Goal: Transaction & Acquisition: Purchase product/service

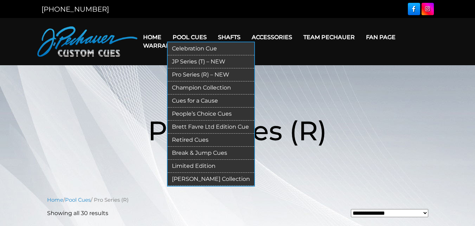
click at [179, 36] on link "Pool Cues" at bounding box center [189, 37] width 45 height 18
click at [179, 62] on link "JP Series (T) – NEW" at bounding box center [211, 61] width 87 height 13
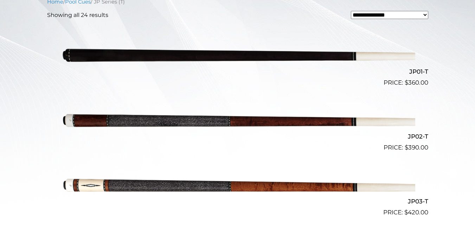
scroll to position [198, 0]
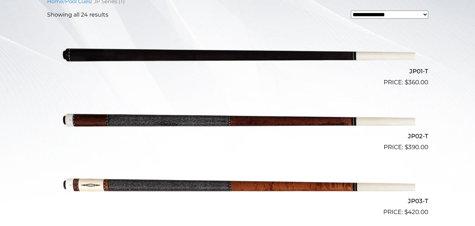
click at [130, 55] on img at bounding box center [237, 54] width 355 height 59
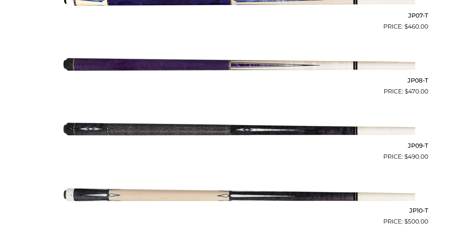
scroll to position [644, 0]
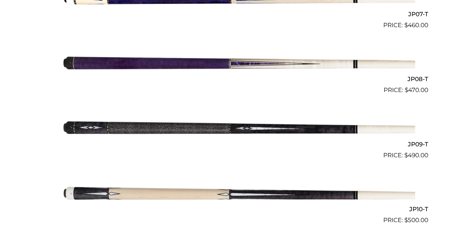
click at [193, 64] on img at bounding box center [237, 62] width 355 height 59
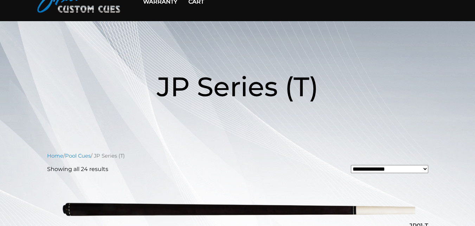
scroll to position [0, 0]
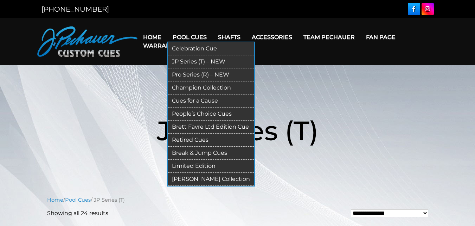
click at [197, 73] on link "Pro Series (R) – NEW" at bounding box center [211, 74] width 87 height 13
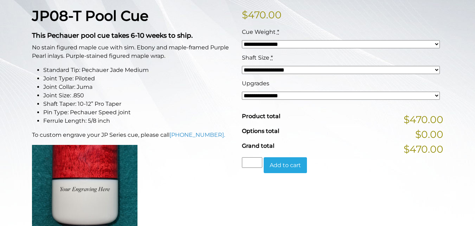
scroll to position [177, 0]
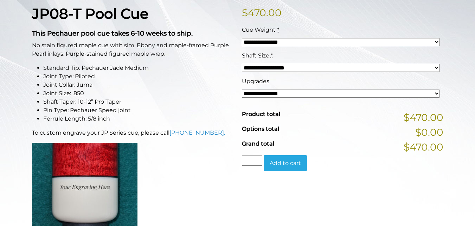
click at [278, 97] on select "**********" at bounding box center [341, 93] width 198 height 8
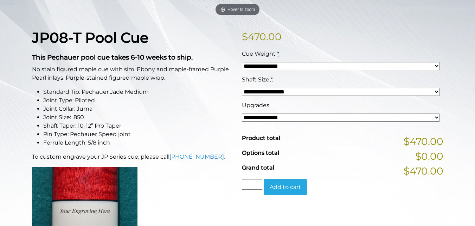
scroll to position [0, 0]
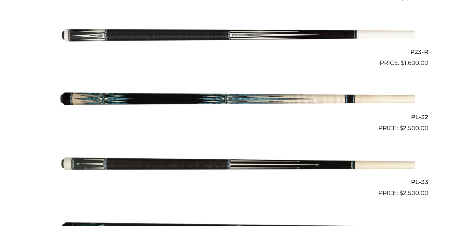
scroll to position [1645, 0]
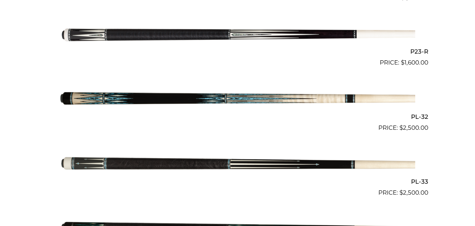
drag, startPoint x: 158, startPoint y: 35, endPoint x: 153, endPoint y: 47, distance: 12.9
click at [158, 35] on img at bounding box center [237, 34] width 355 height 59
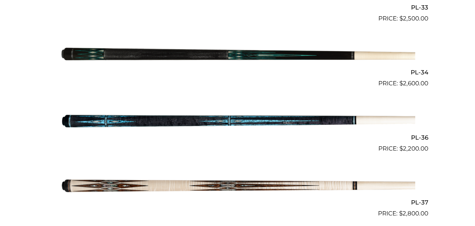
scroll to position [1821, 0]
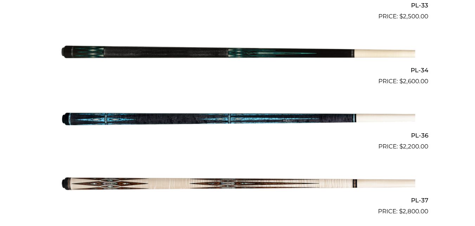
click at [154, 52] on img at bounding box center [237, 53] width 355 height 59
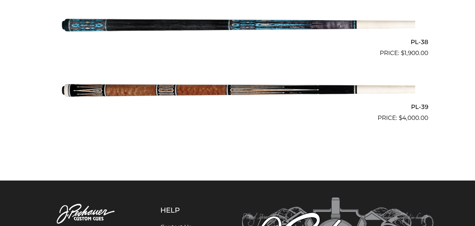
scroll to position [2045, 0]
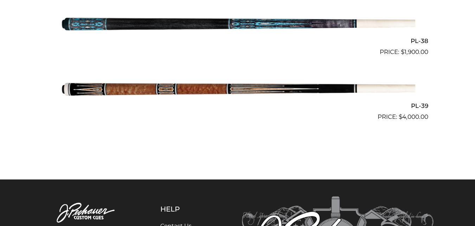
click at [203, 88] on img at bounding box center [237, 88] width 355 height 59
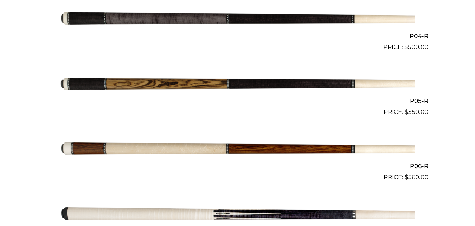
scroll to position [427, 0]
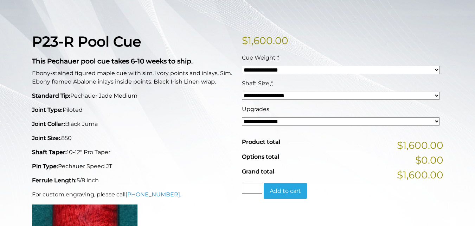
scroll to position [150, 0]
